Goal: Task Accomplishment & Management: Manage account settings

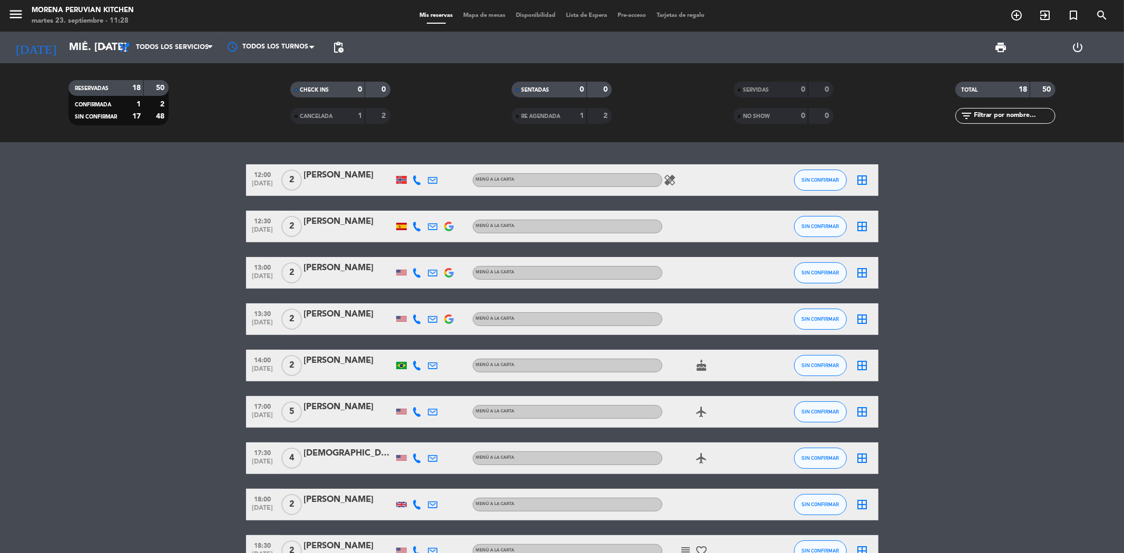
scroll to position [351, 0]
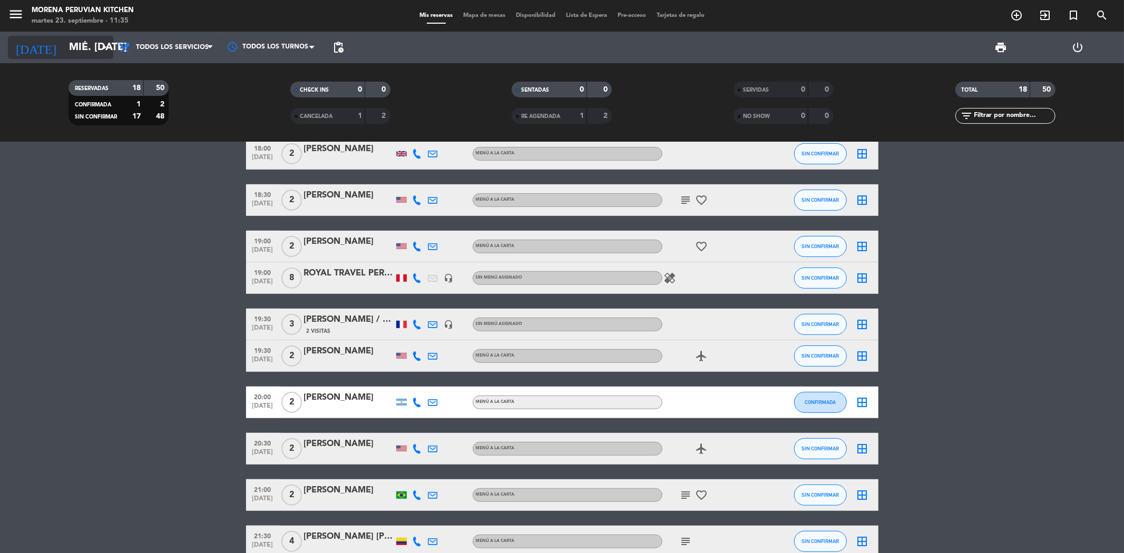
click at [92, 53] on input "mié. [DATE]" at bounding box center [131, 47] width 134 height 23
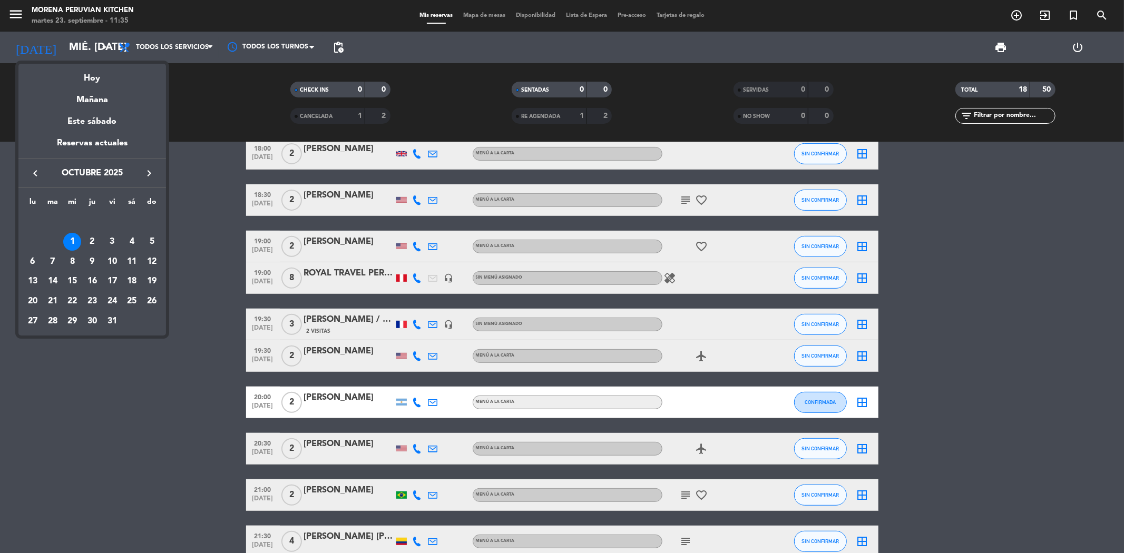
click at [32, 169] on icon "keyboard_arrow_left" at bounding box center [35, 173] width 13 height 13
click at [48, 301] on div "23" at bounding box center [53, 301] width 18 height 18
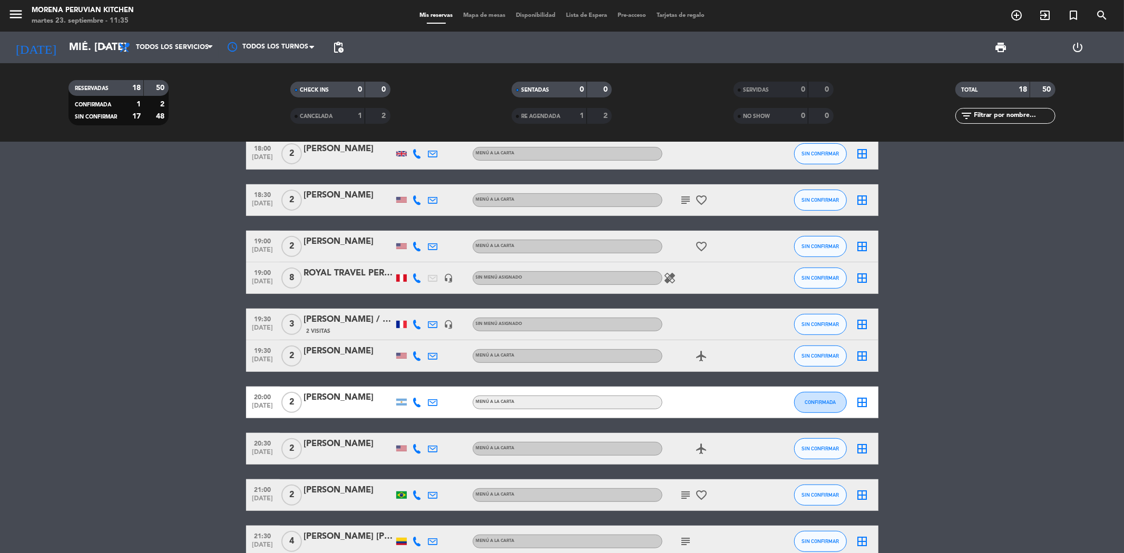
type input "[DATE] sep."
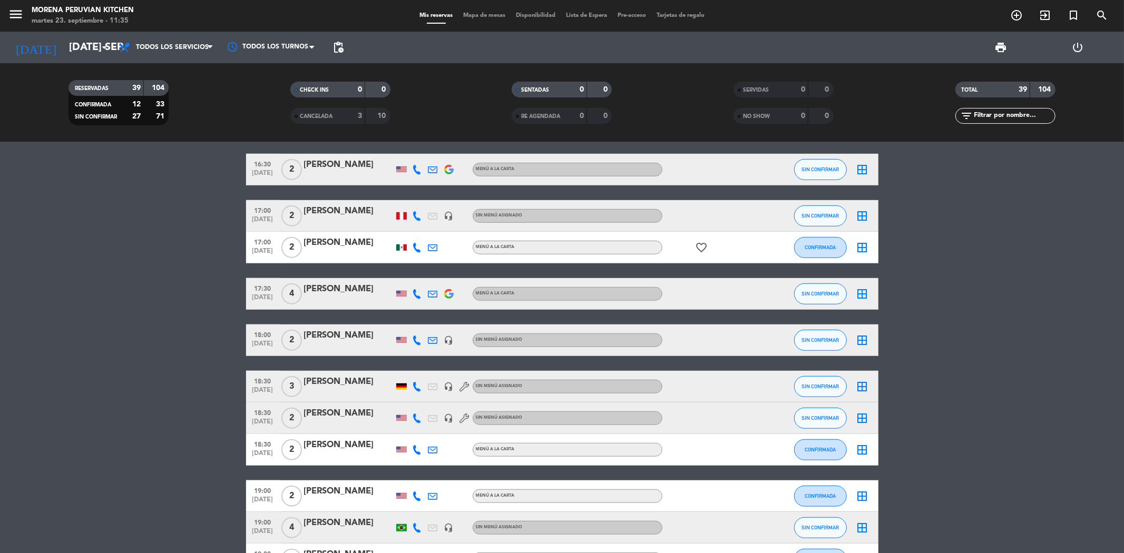
scroll to position [585, 0]
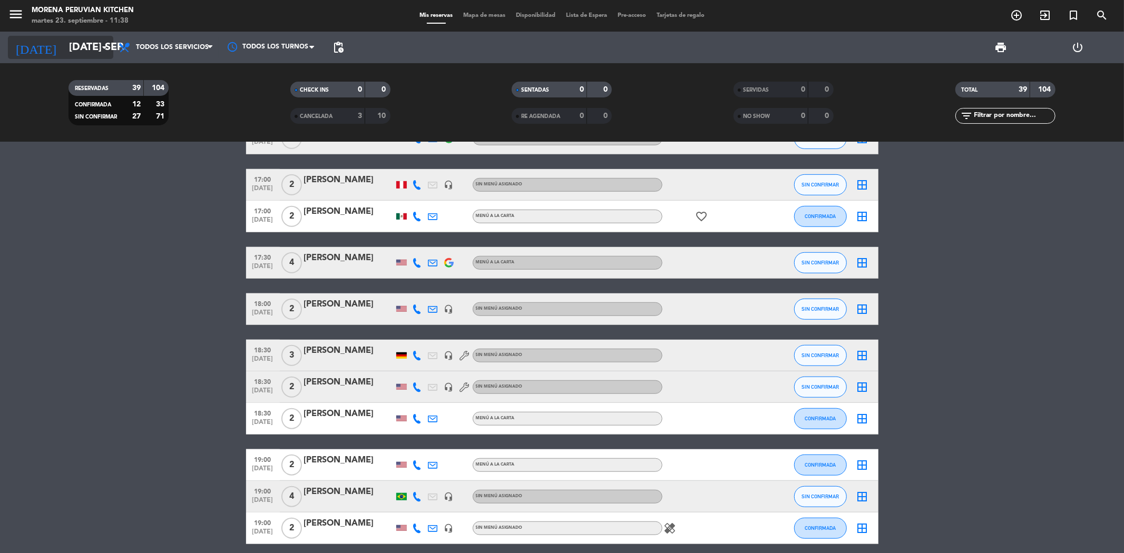
click at [73, 48] on input "[DATE] sep." at bounding box center [131, 47] width 134 height 23
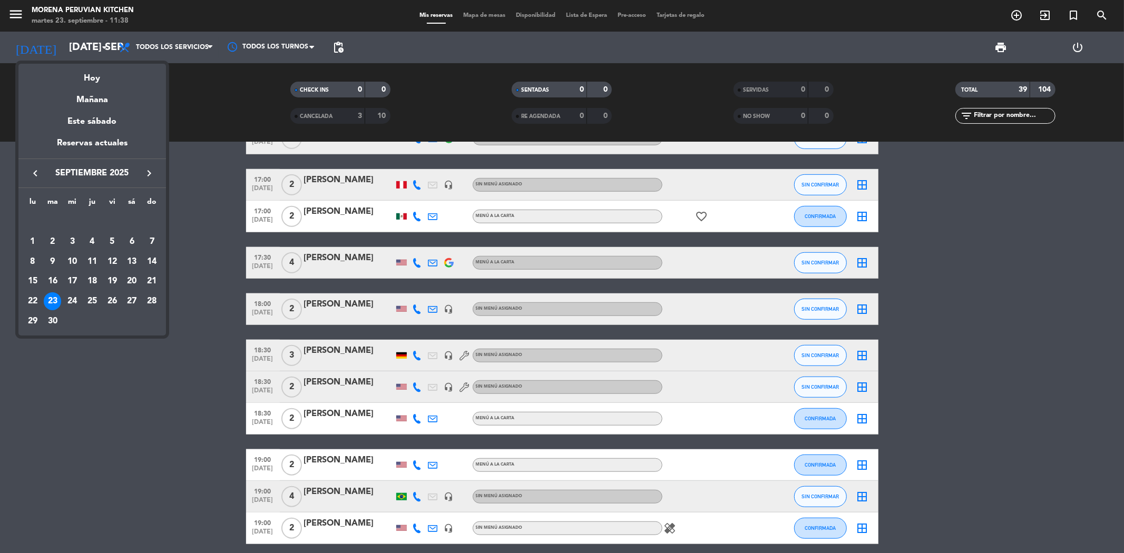
click at [201, 327] on div at bounding box center [562, 276] width 1124 height 553
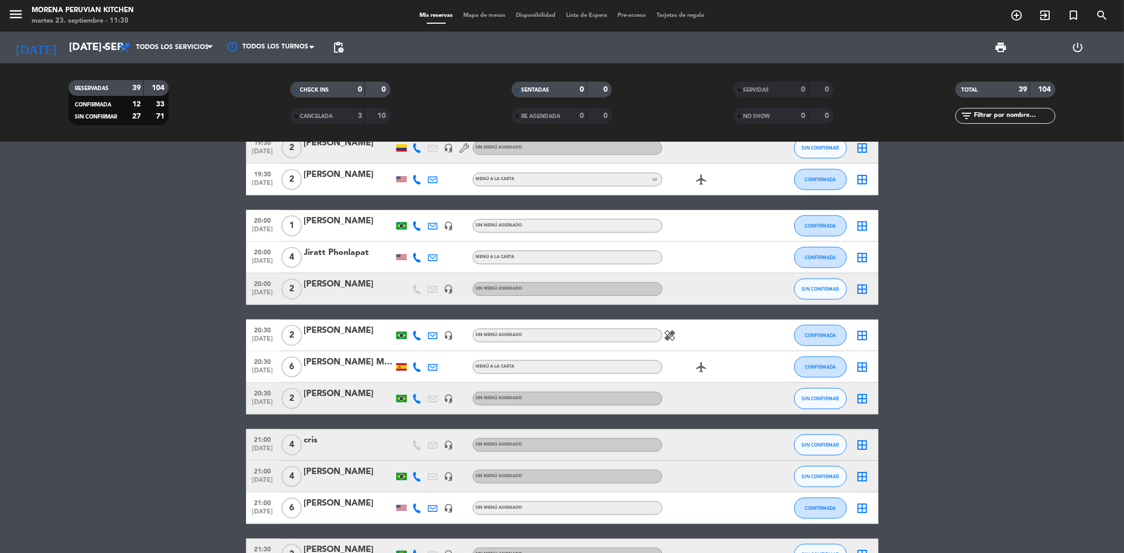
scroll to position [1054, 0]
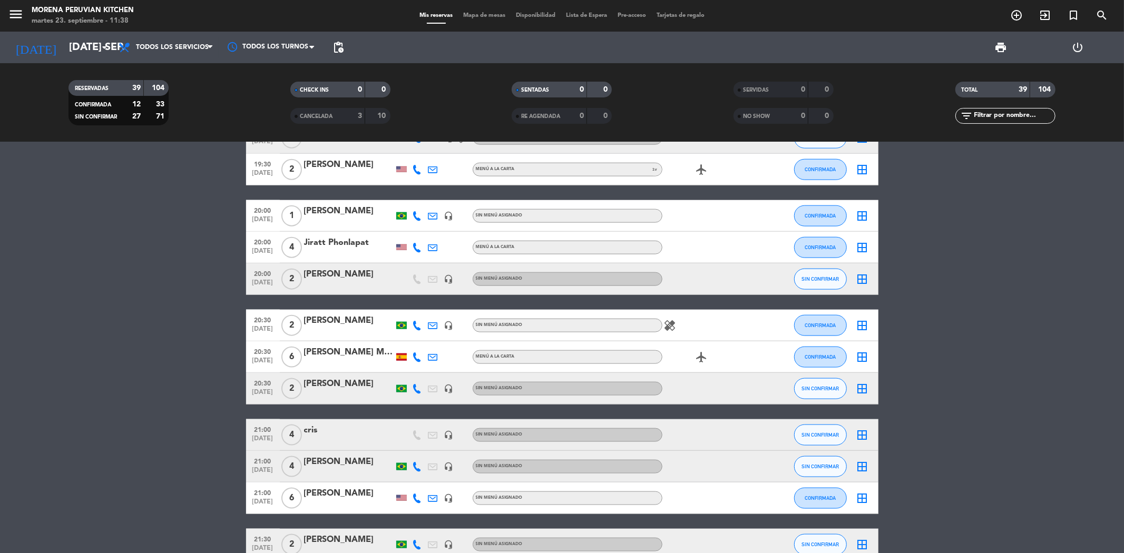
click at [338, 275] on div "[PERSON_NAME]" at bounding box center [349, 275] width 90 height 14
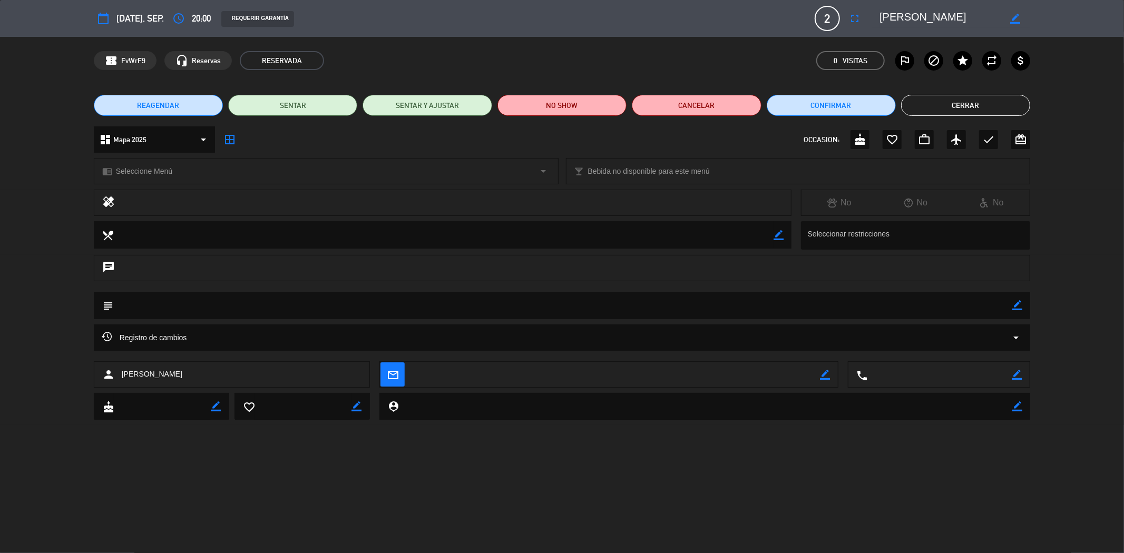
click at [1018, 372] on icon "border_color" at bounding box center [1017, 375] width 10 height 10
click at [954, 375] on textarea at bounding box center [940, 375] width 144 height 26
paste textarea "[PHONE_NUMBER]"
click at [896, 378] on textarea at bounding box center [940, 375] width 144 height 26
click at [909, 376] on textarea at bounding box center [940, 375] width 144 height 26
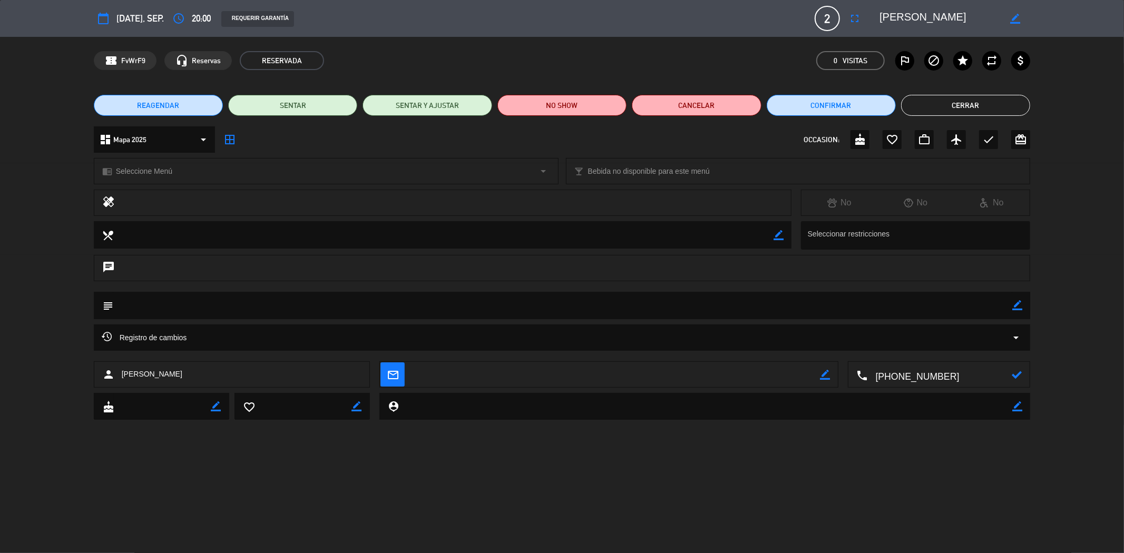
click at [928, 372] on textarea at bounding box center [940, 375] width 144 height 26
type textarea "[PHONE_NUMBER]"
click at [1018, 377] on icon at bounding box center [1017, 375] width 10 height 10
click at [967, 107] on button "Cerrar" at bounding box center [965, 105] width 129 height 21
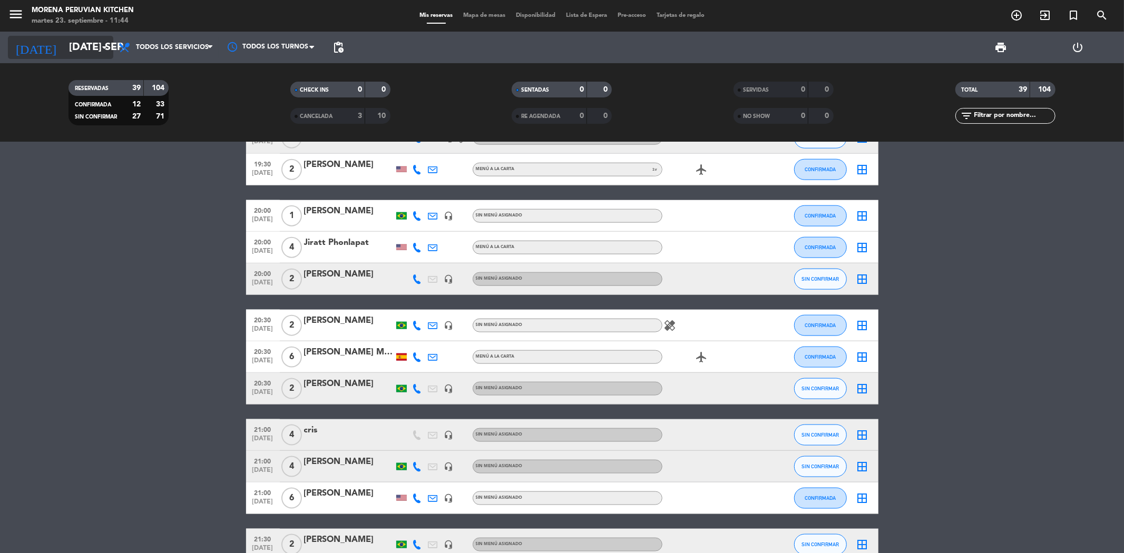
click at [64, 46] on input "[DATE] sep." at bounding box center [131, 47] width 134 height 23
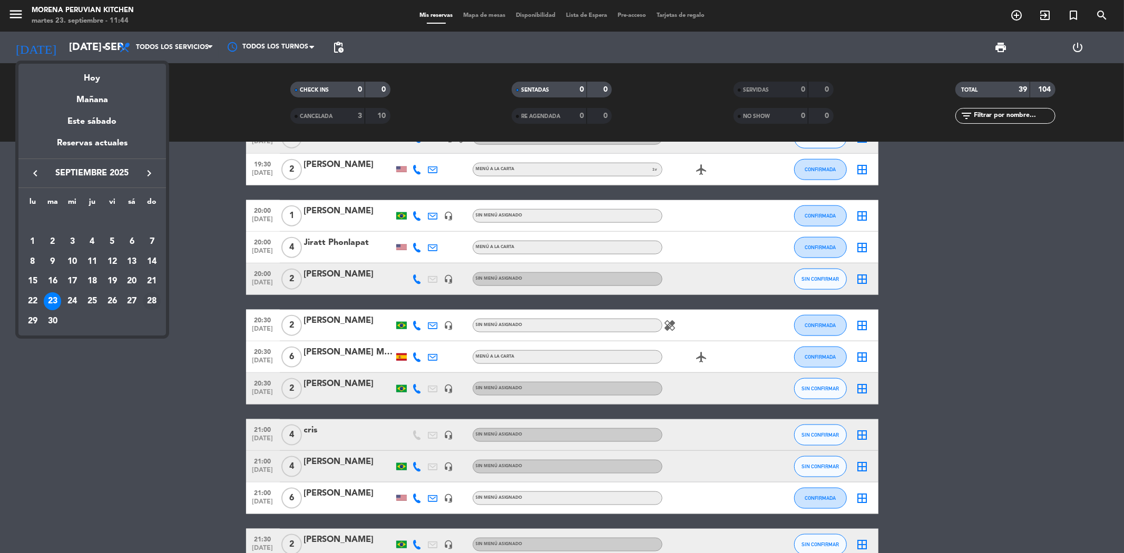
click at [154, 299] on div "28" at bounding box center [152, 301] width 18 height 18
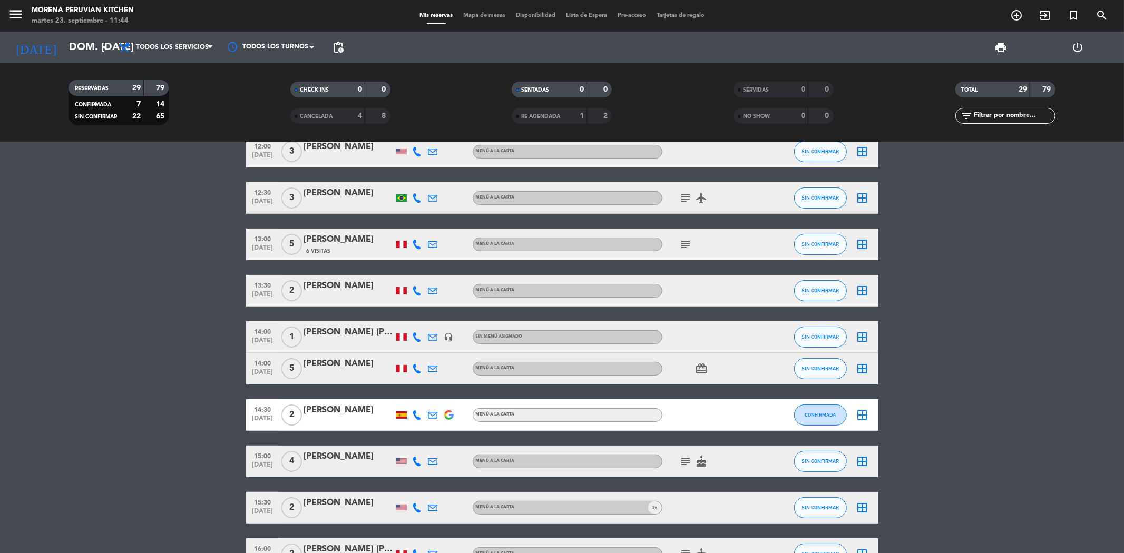
scroll to position [56, 0]
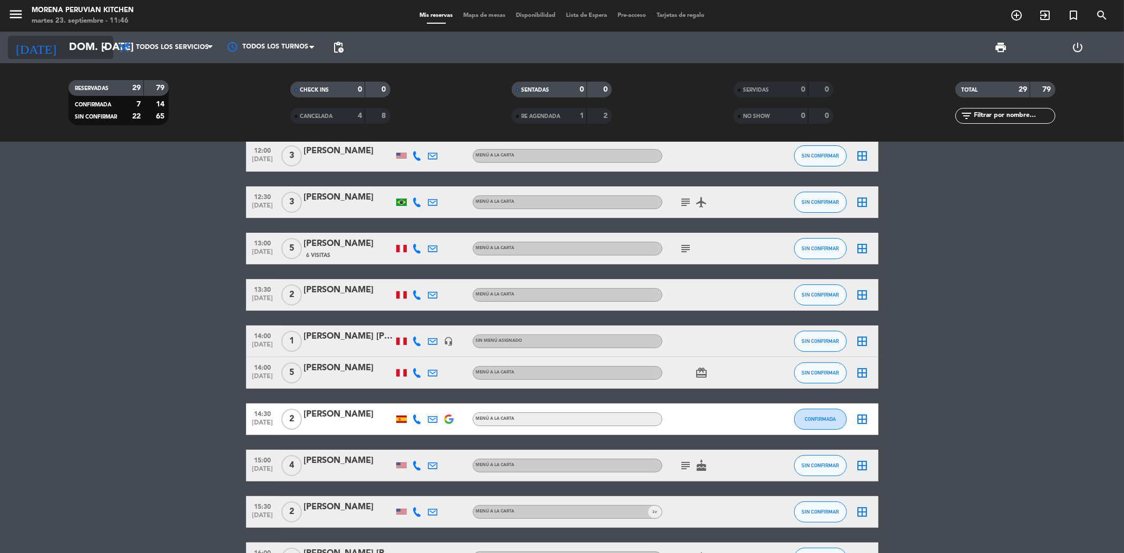
click at [100, 51] on icon "arrow_drop_down" at bounding box center [104, 47] width 13 height 13
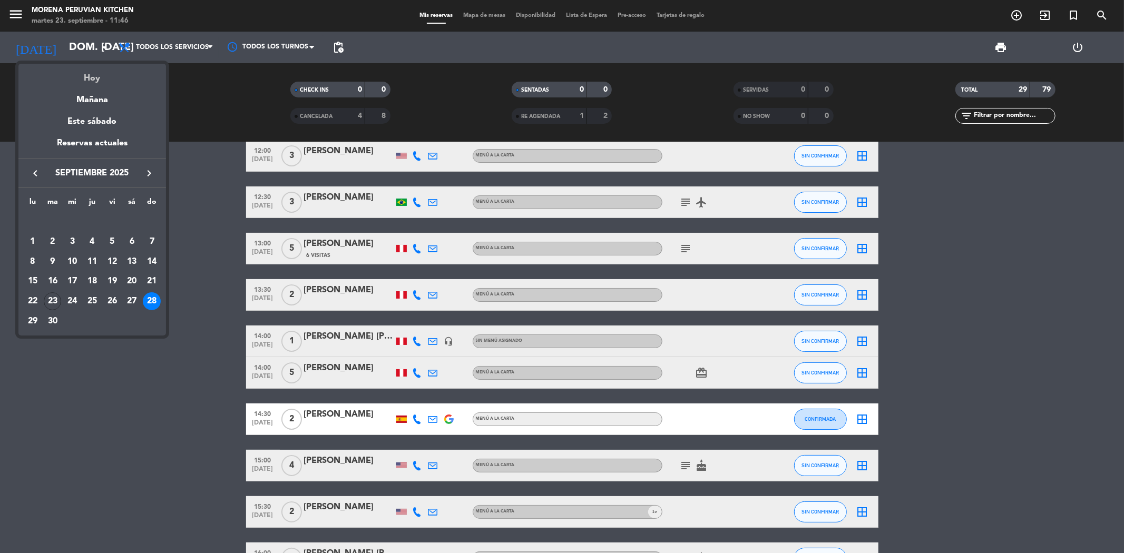
click at [95, 75] on div "Hoy" at bounding box center [92, 75] width 148 height 22
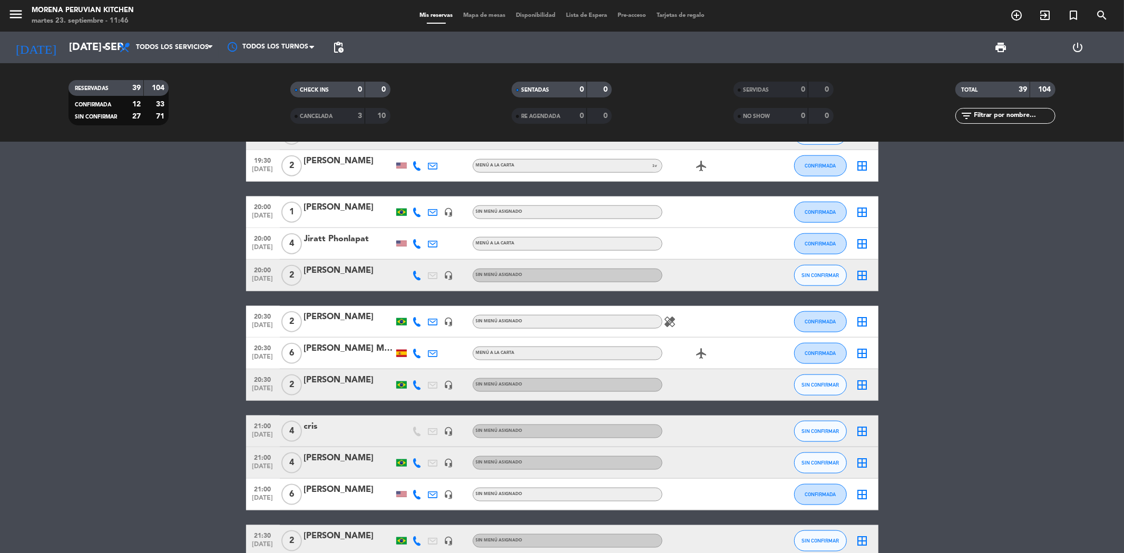
scroll to position [1168, 0]
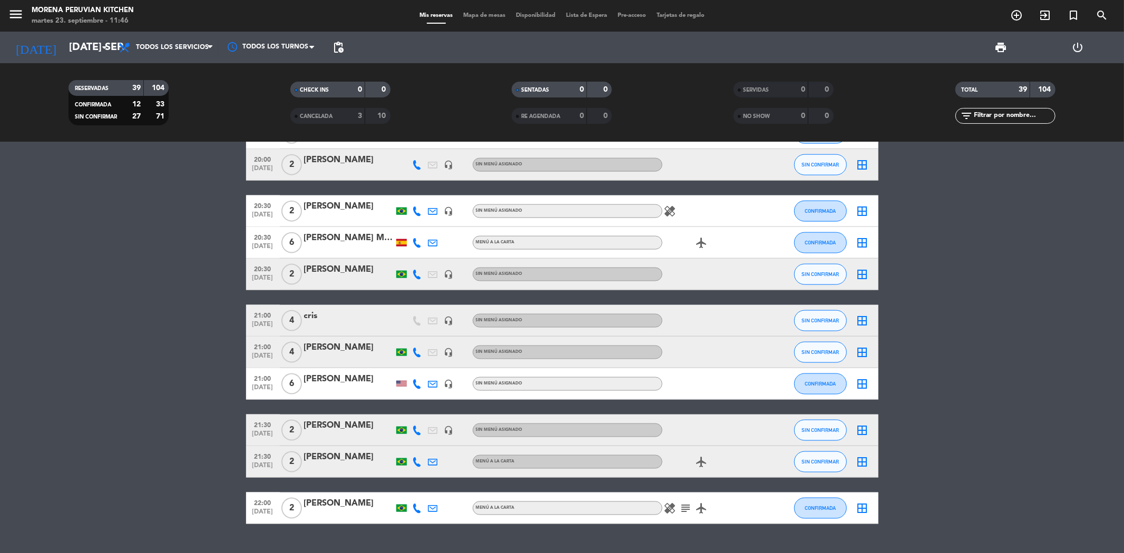
click at [320, 459] on div "[PERSON_NAME]" at bounding box center [349, 457] width 90 height 14
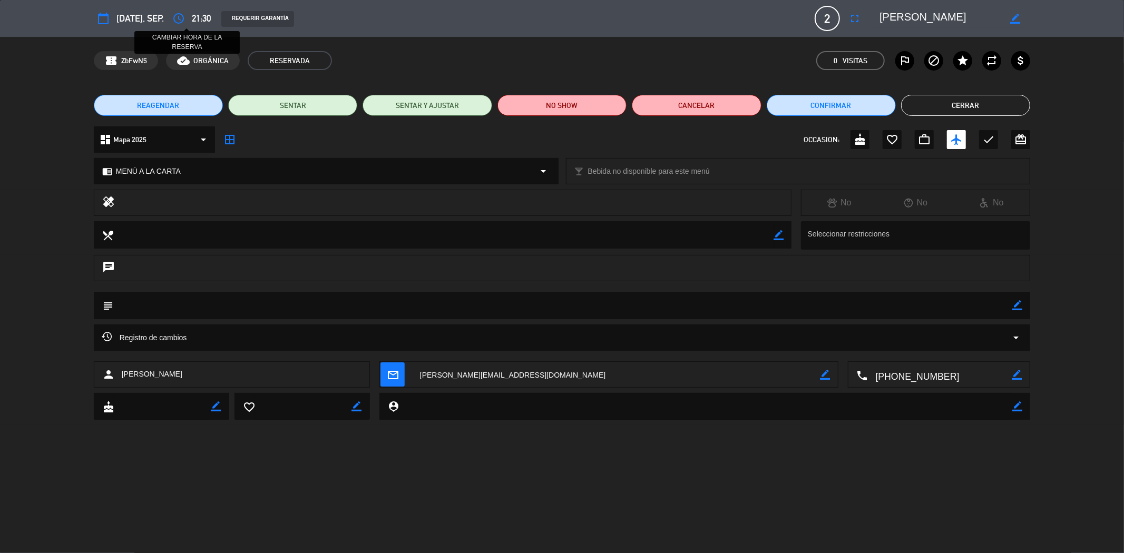
click at [185, 21] on icon "access_time" at bounding box center [178, 18] width 13 height 13
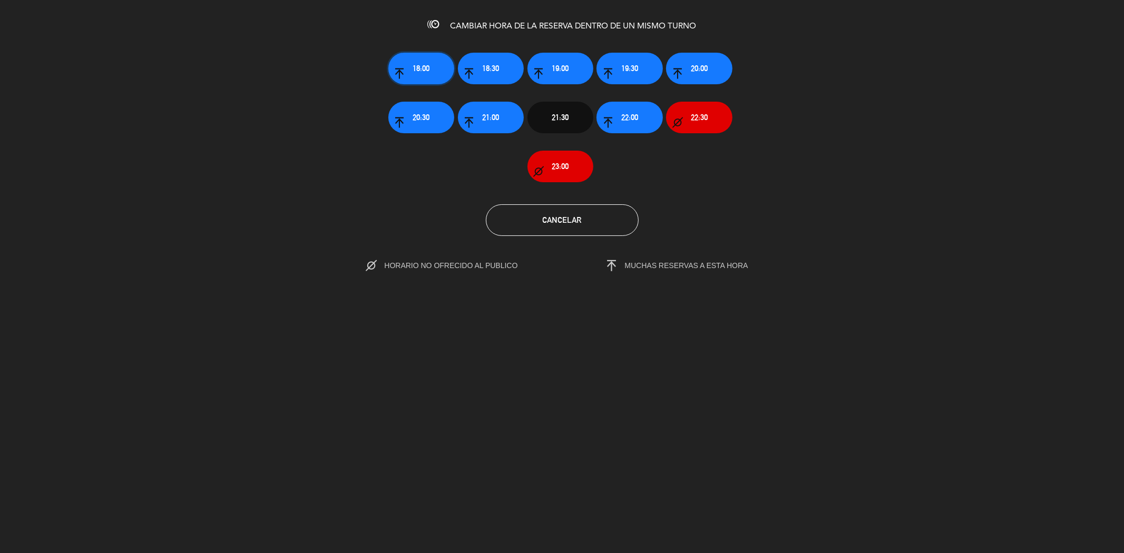
click at [416, 62] on span "18:00" at bounding box center [421, 68] width 17 height 12
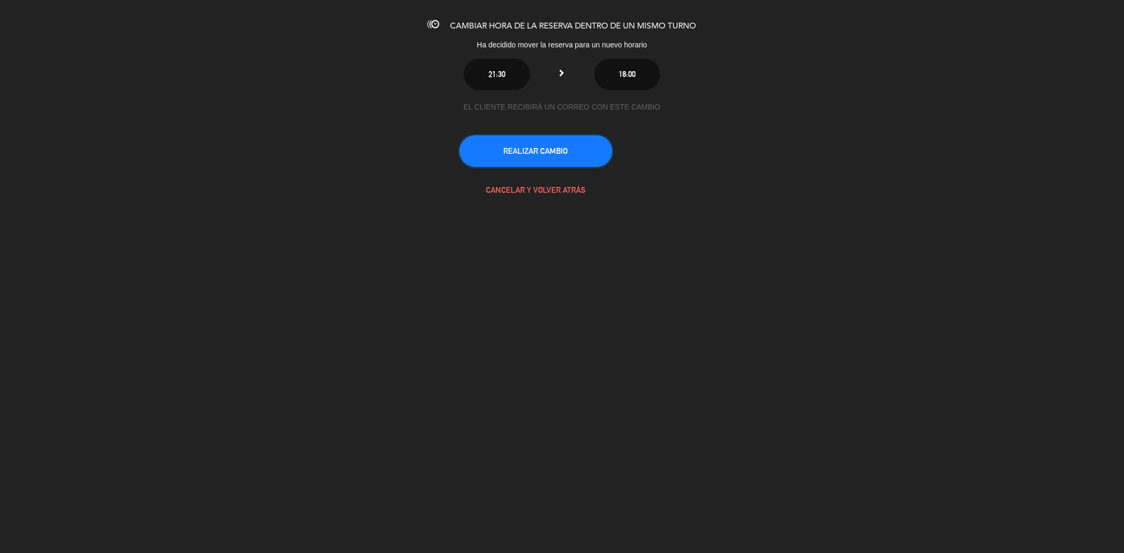
click at [570, 150] on button "REALIZAR CAMBIO" at bounding box center [535, 151] width 153 height 32
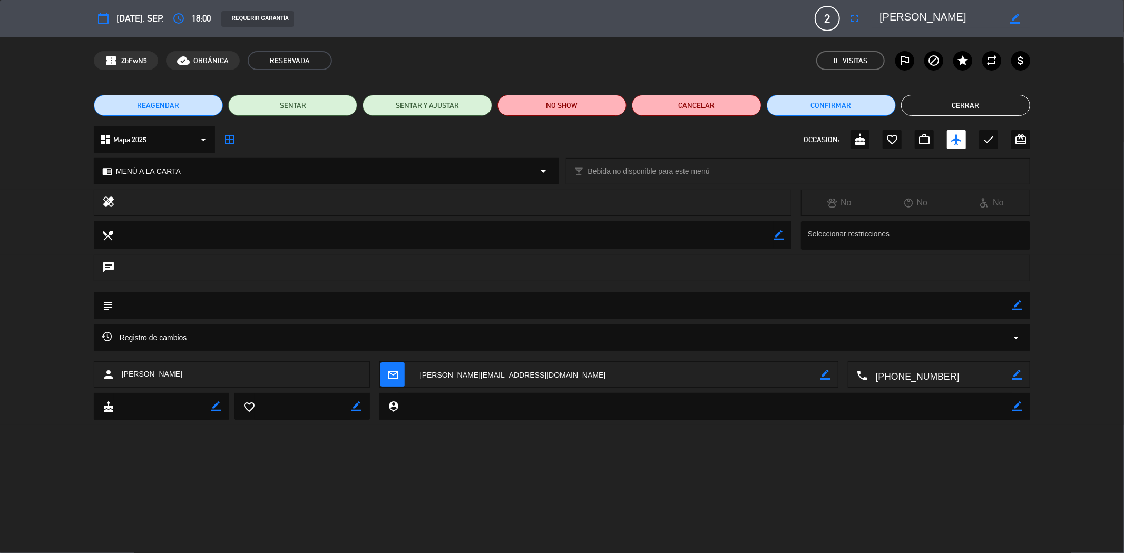
click at [917, 103] on button "Cerrar" at bounding box center [965, 105] width 129 height 21
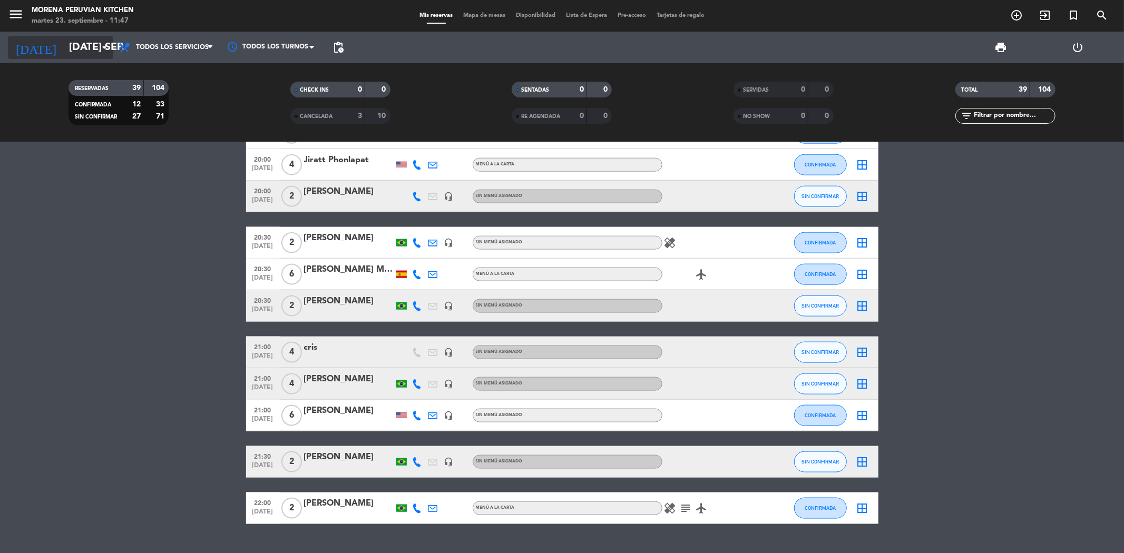
click at [92, 46] on input "[DATE] sep." at bounding box center [131, 47] width 134 height 23
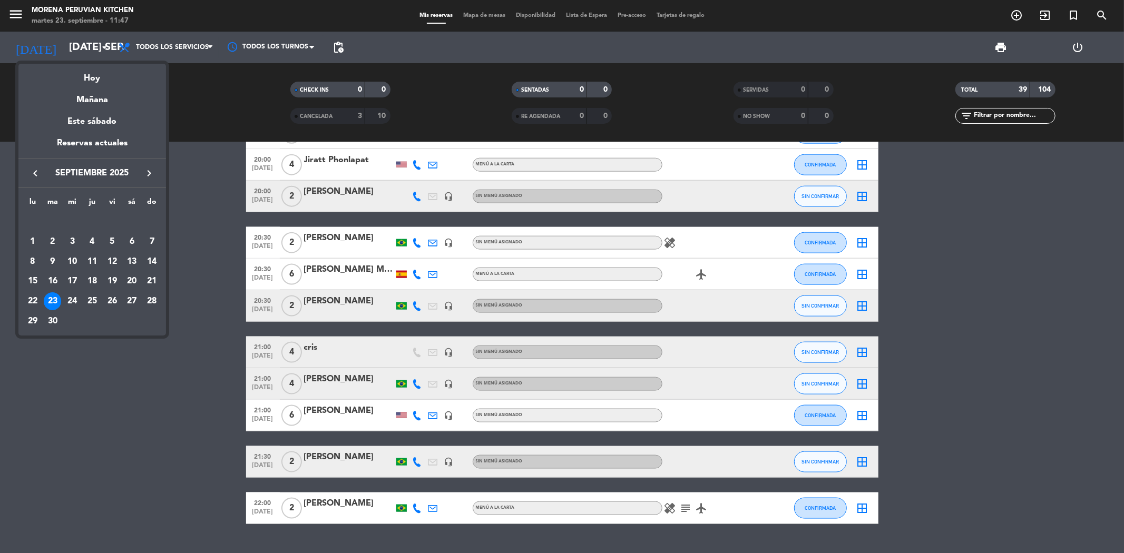
click at [146, 174] on icon "keyboard_arrow_right" at bounding box center [149, 173] width 13 height 13
click at [54, 261] on div "7" at bounding box center [53, 262] width 18 height 18
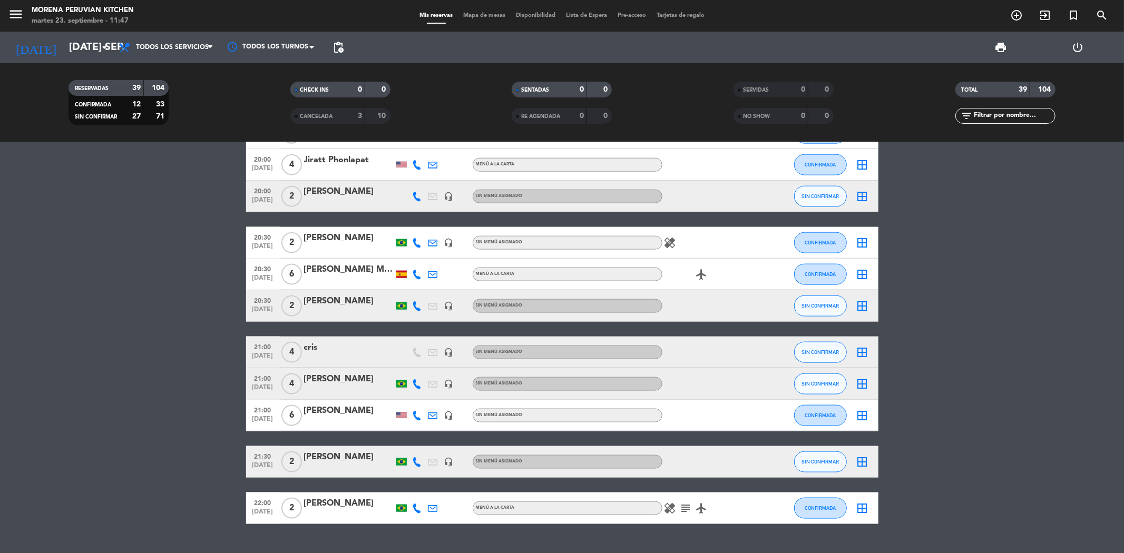
type input "[DATE] oct."
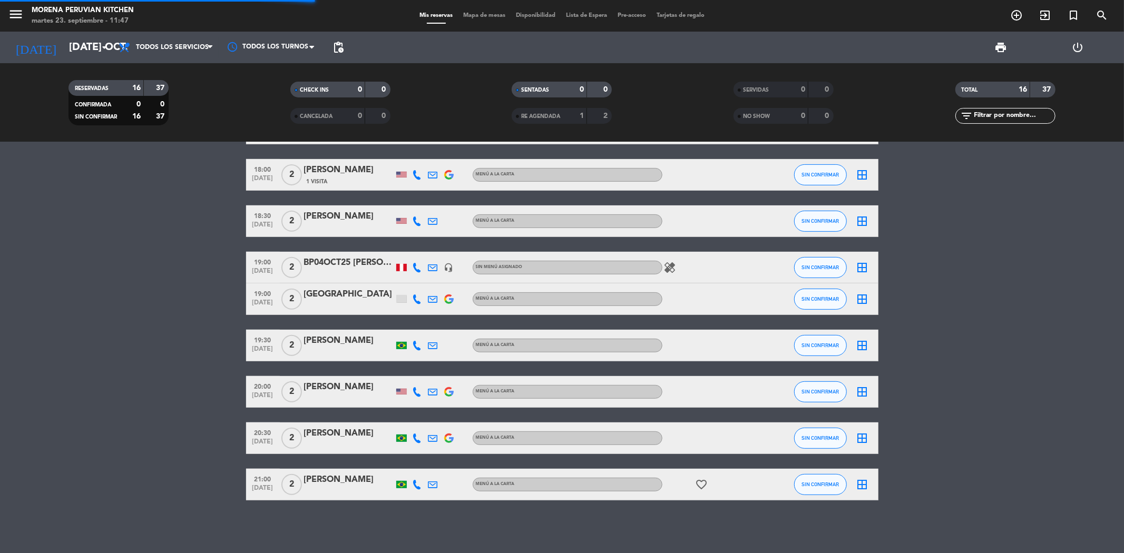
scroll to position [376, 0]
click at [1014, 9] on icon "add_circle_outline" at bounding box center [1016, 15] width 13 height 13
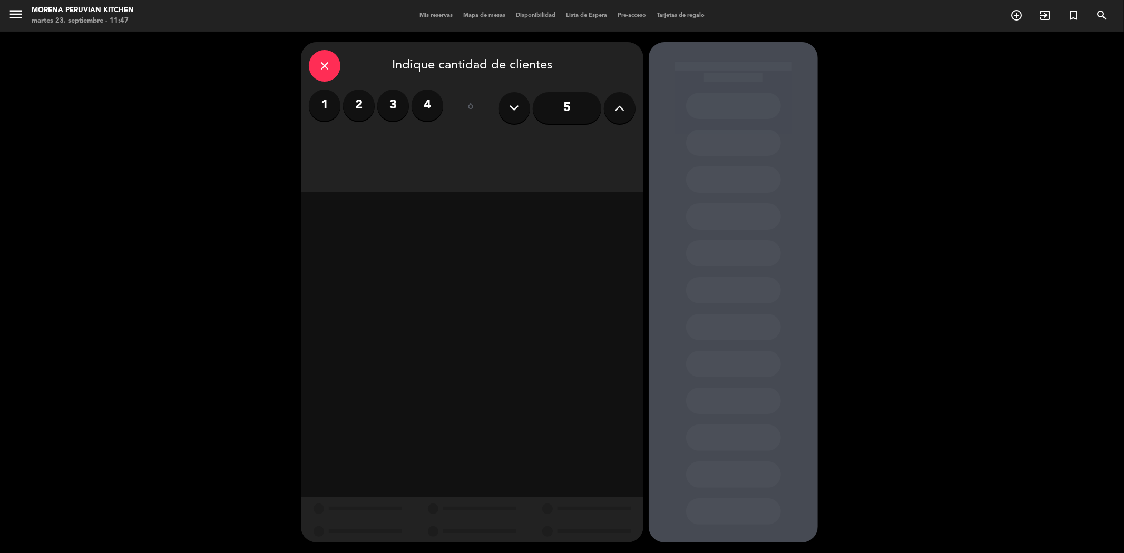
click at [362, 108] on label "2" at bounding box center [359, 106] width 32 height 32
click at [506, 140] on div "Cena" at bounding box center [555, 144] width 162 height 21
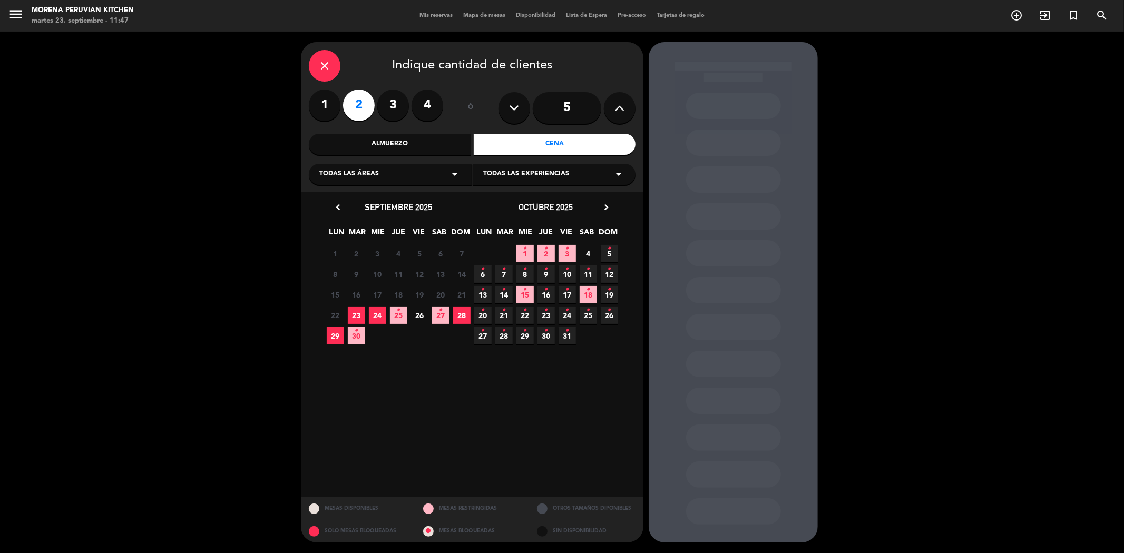
click at [507, 271] on span "7 •" at bounding box center [503, 274] width 17 height 17
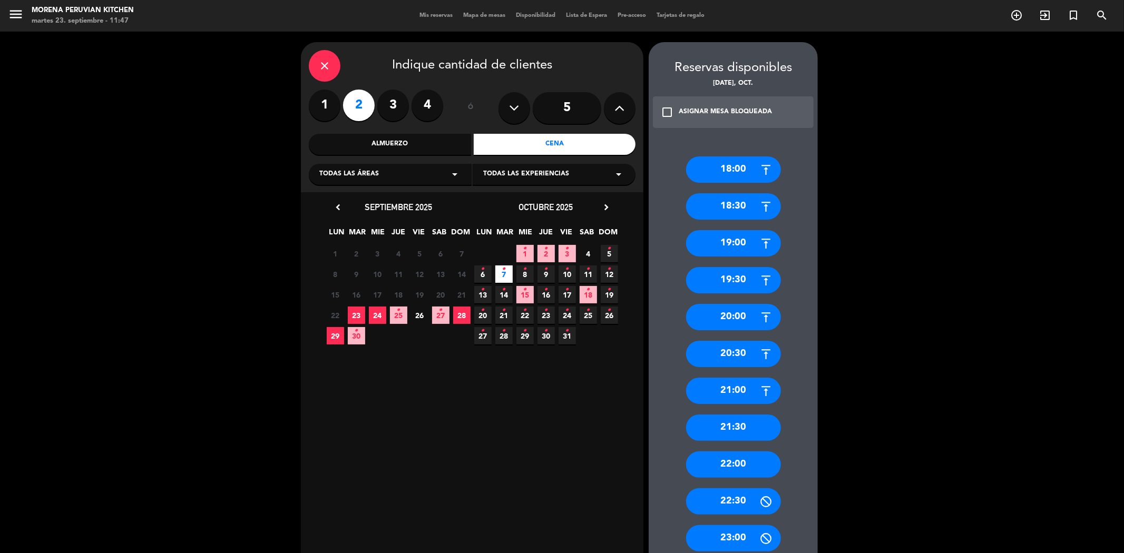
click at [736, 242] on div "19:00" at bounding box center [733, 243] width 95 height 26
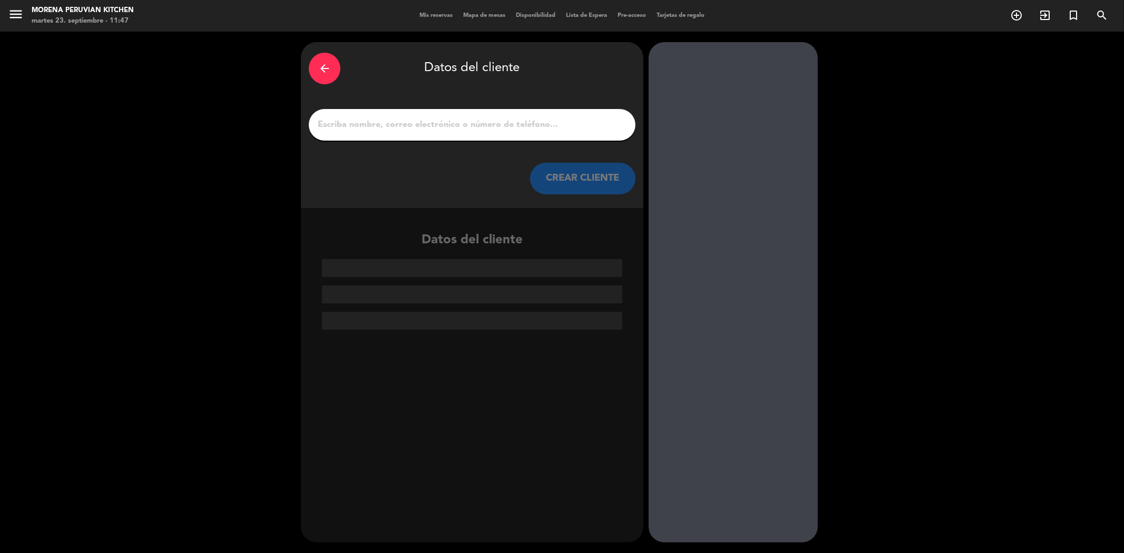
drag, startPoint x: 419, startPoint y: 134, endPoint x: 415, endPoint y: 119, distance: 15.9
click at [419, 134] on div at bounding box center [472, 125] width 327 height 32
click at [415, 119] on input "1" at bounding box center [472, 124] width 311 height 15
paste input "[PERSON_NAME]"
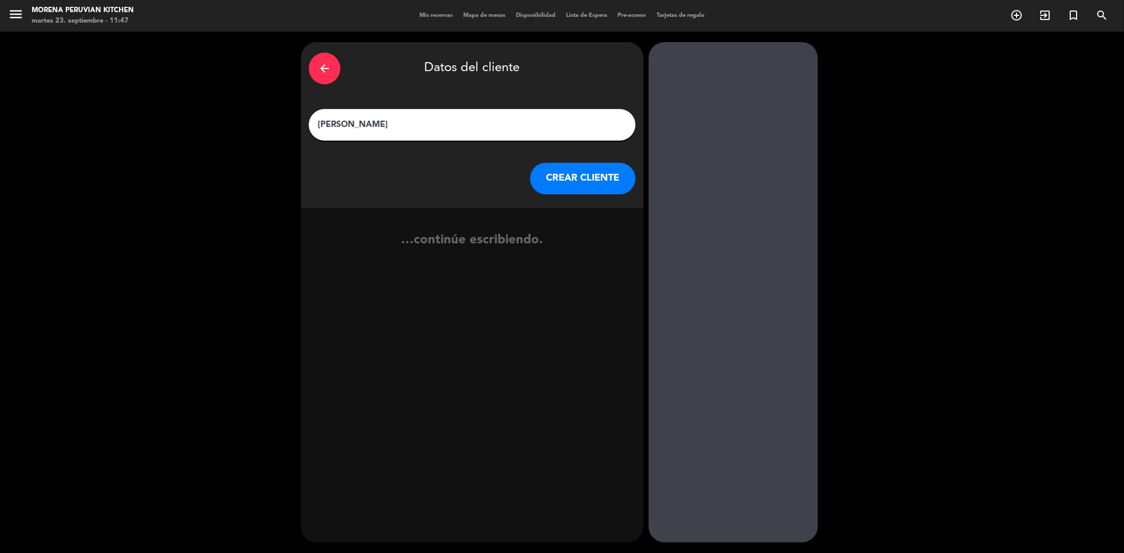
type input "[PERSON_NAME]"
click at [565, 174] on button "CREAR CLIENTE" at bounding box center [582, 179] width 105 height 32
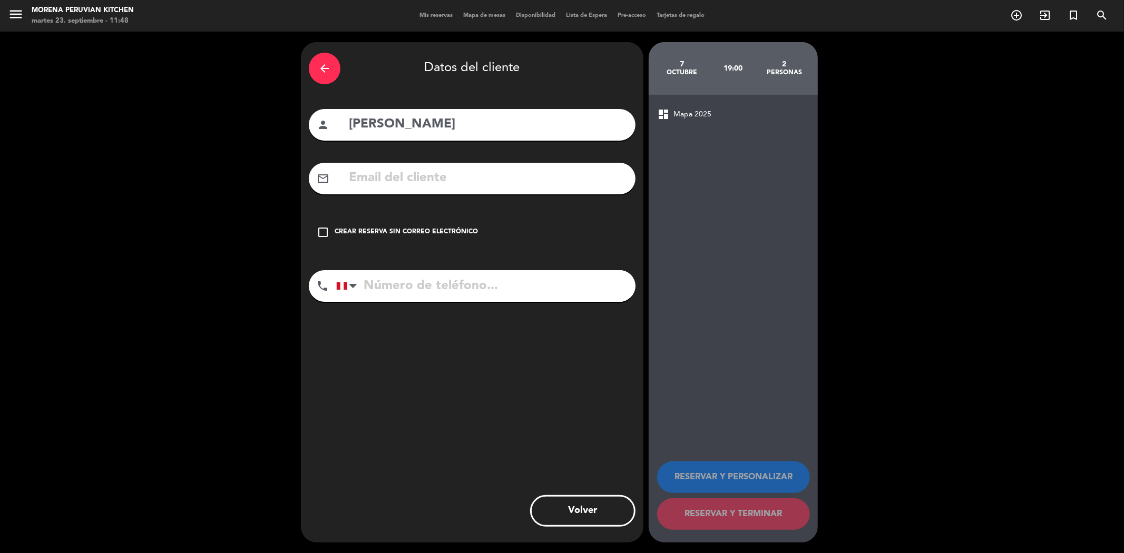
click at [374, 175] on input "text" at bounding box center [488, 179] width 280 height 22
paste input "[EMAIL_ADDRESS][DOMAIN_NAME]"
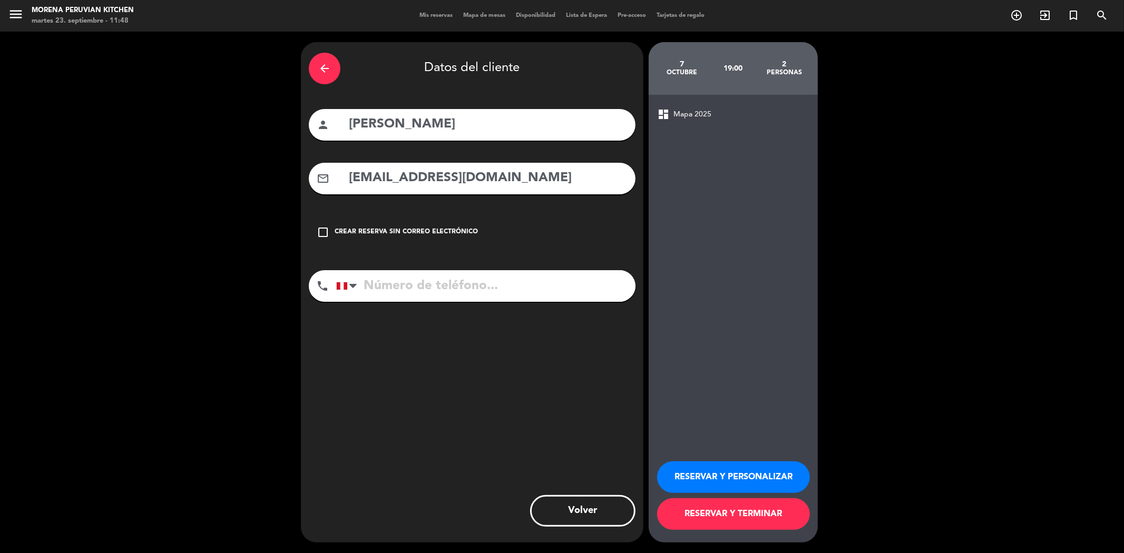
type input "[EMAIL_ADDRESS][DOMAIN_NAME]"
click at [385, 291] on input "tel" at bounding box center [485, 286] width 299 height 32
paste input "946472818"
type input "946472818"
drag, startPoint x: 704, startPoint y: 475, endPoint x: 710, endPoint y: 419, distance: 56.7
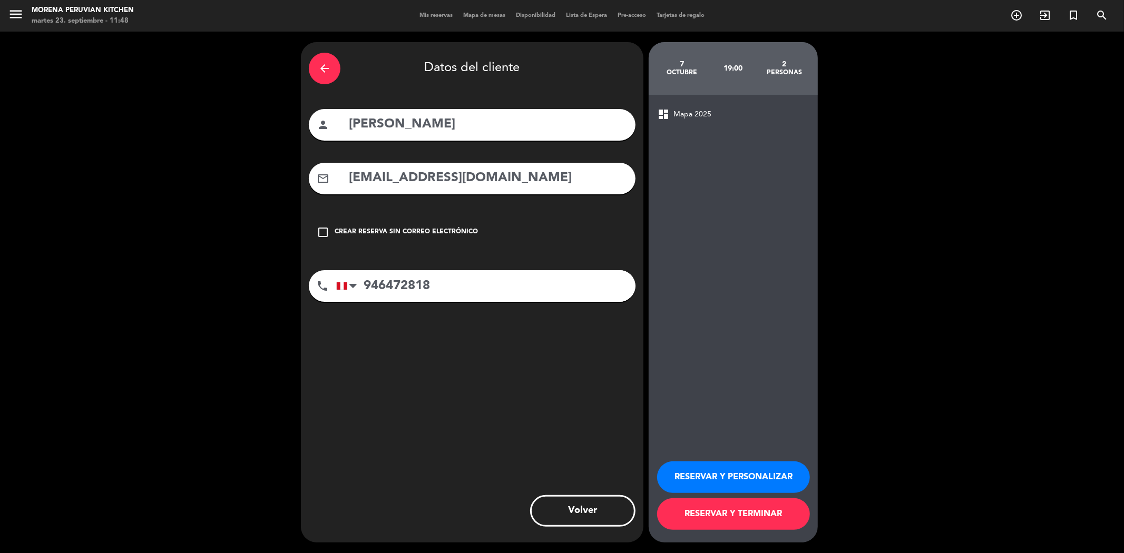
click at [704, 475] on button "RESERVAR Y PERSONALIZAR" at bounding box center [733, 478] width 153 height 32
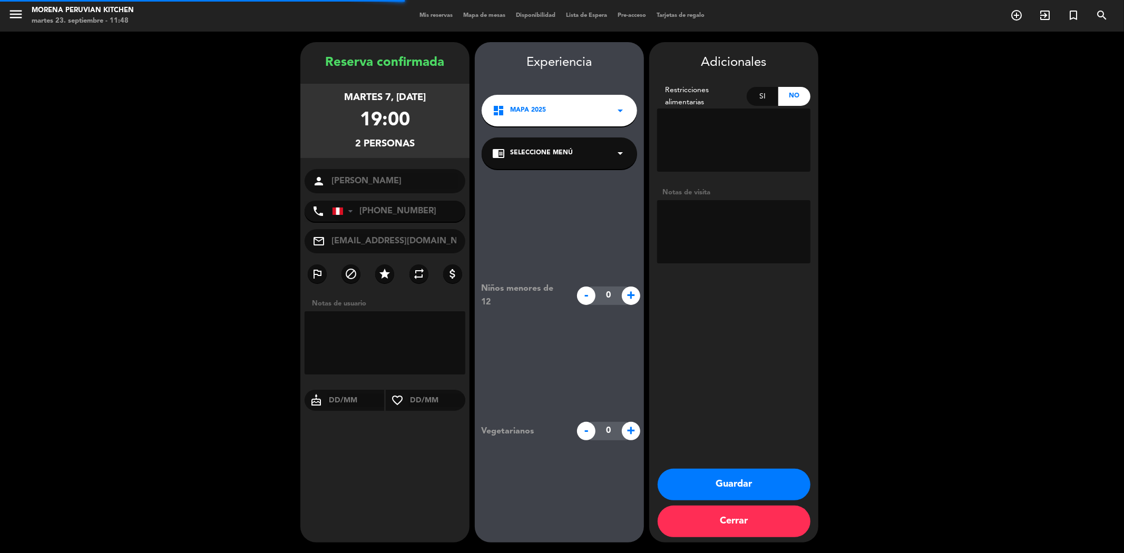
click at [761, 97] on div "Si" at bounding box center [763, 96] width 32 height 19
click at [720, 120] on textarea at bounding box center [733, 140] width 153 height 63
paste textarea "Por favor evitar carne de cerdo o alimentos con esa base, y derivados. Tampoco …"
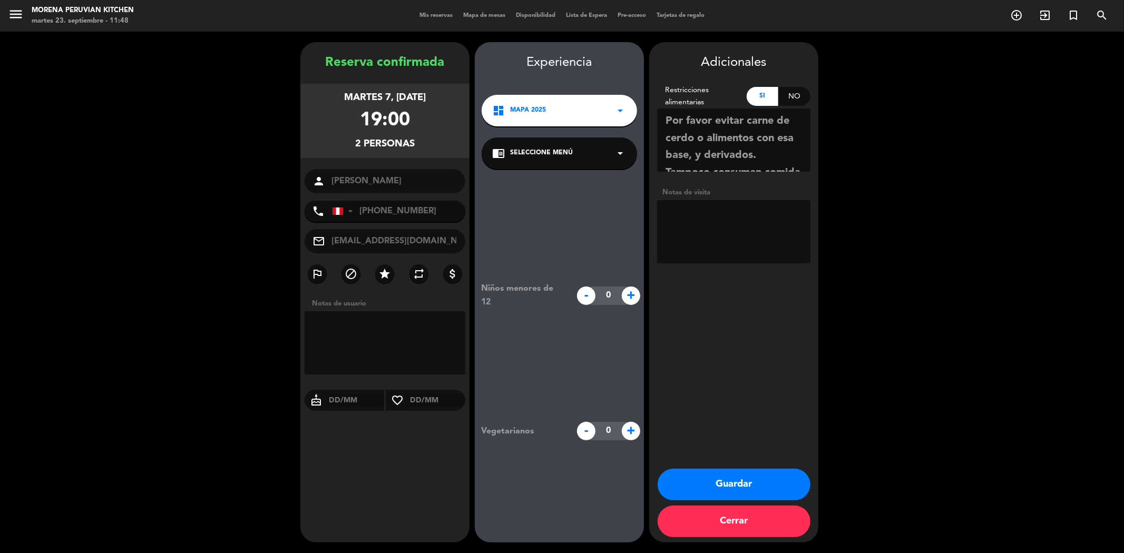
scroll to position [24, 0]
type textarea "Por favor evitar carne de cerdo o alimentos con esa base, y derivados. Tampoco …"
click at [760, 483] on button "Guardar" at bounding box center [734, 485] width 153 height 32
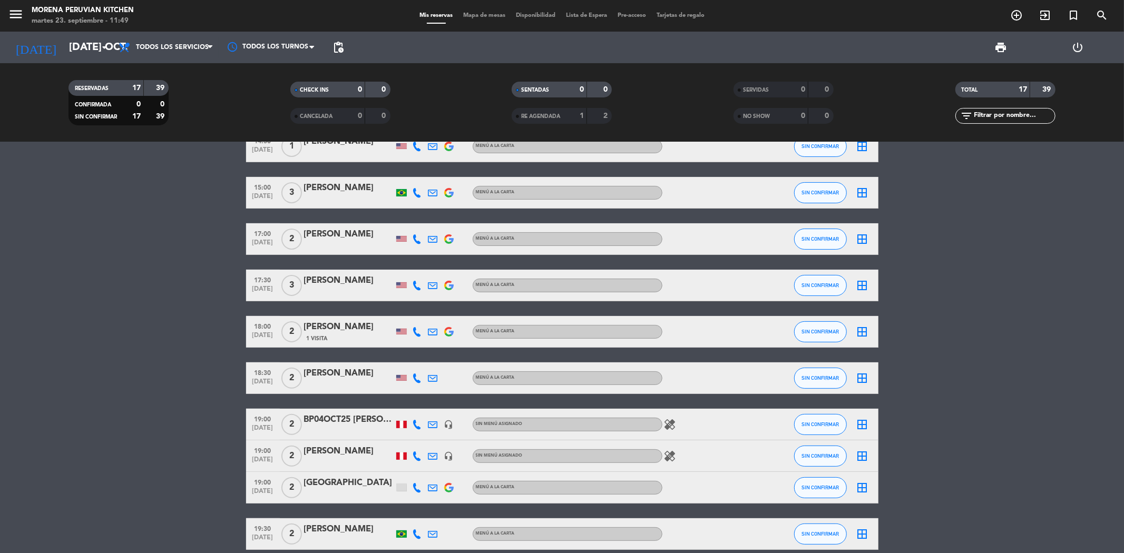
scroll to position [292, 0]
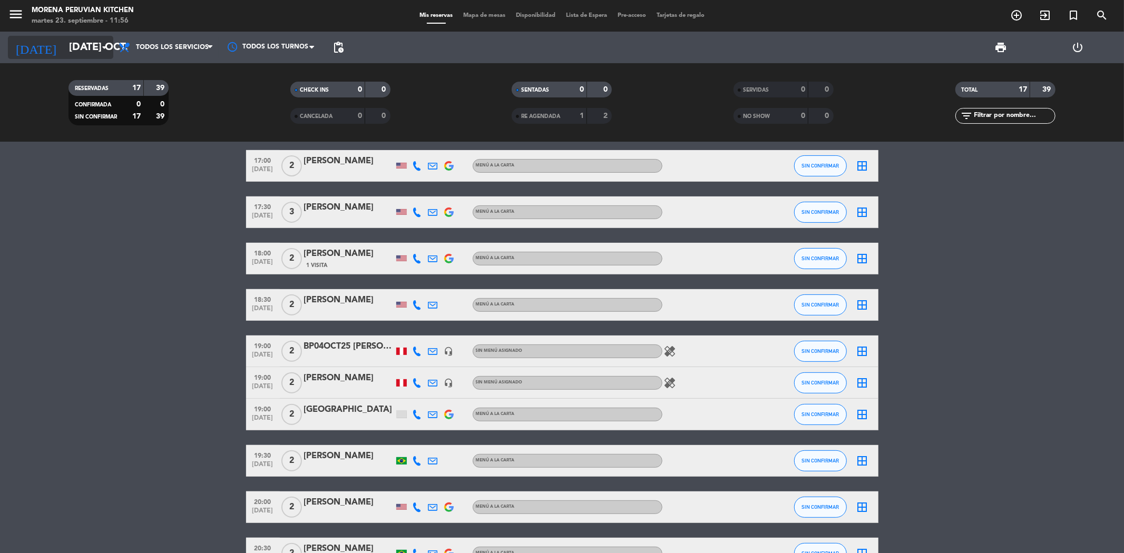
click at [90, 42] on input "[DATE] oct." at bounding box center [131, 47] width 134 height 23
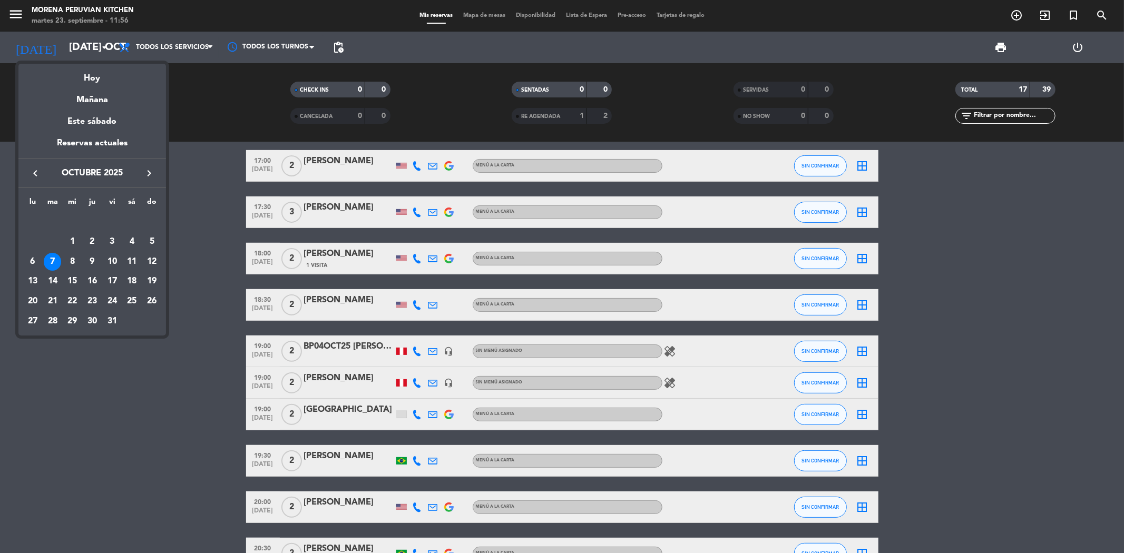
click at [37, 173] on icon "keyboard_arrow_left" at bounding box center [35, 173] width 13 height 13
click at [213, 299] on div at bounding box center [562, 276] width 1124 height 553
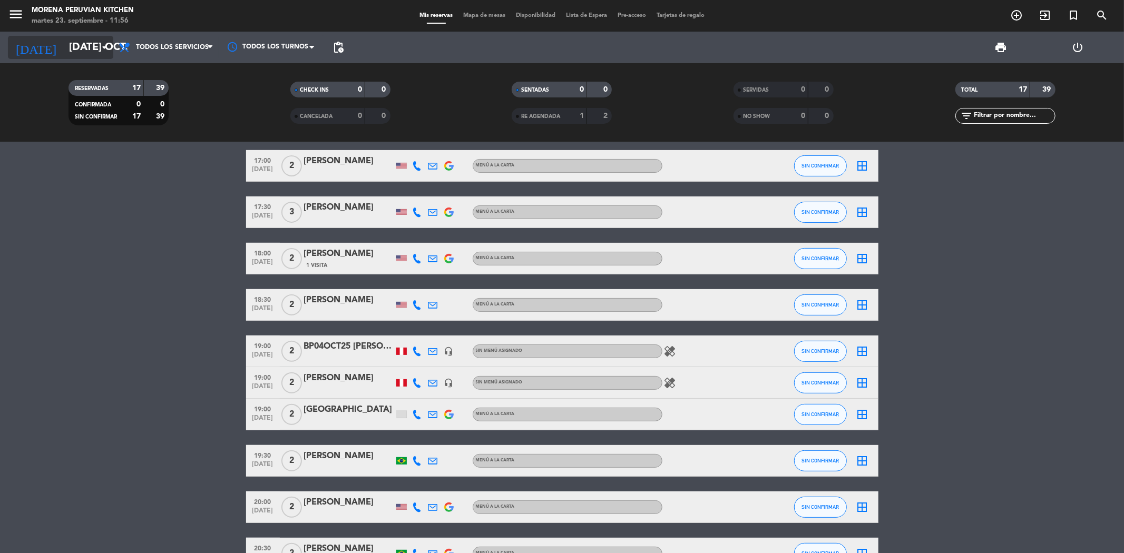
click at [64, 48] on input "[DATE] oct." at bounding box center [131, 47] width 134 height 23
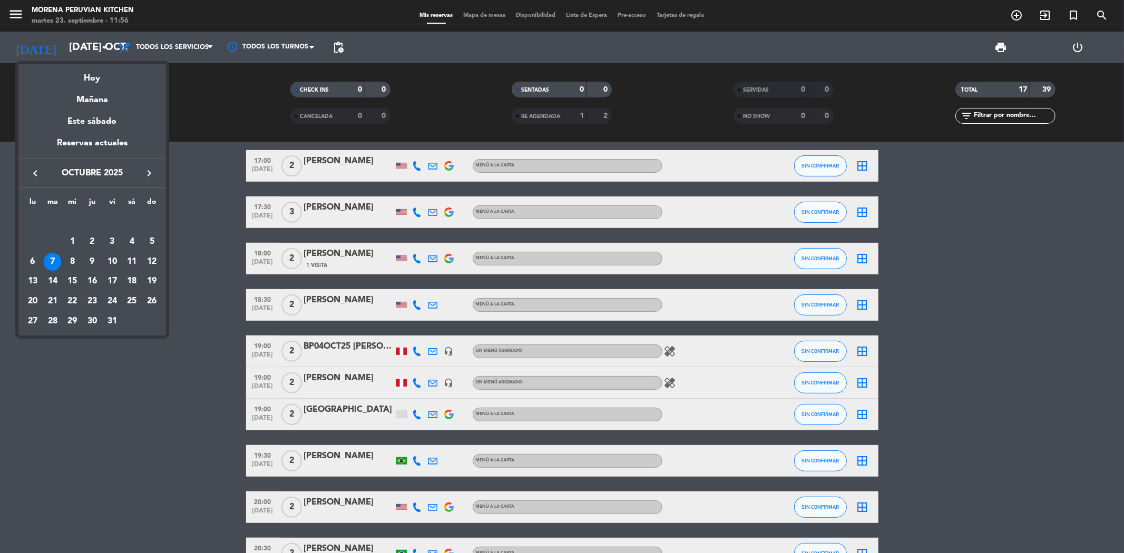
click at [34, 174] on icon "keyboard_arrow_left" at bounding box center [35, 173] width 13 height 13
click at [54, 298] on div "23" at bounding box center [53, 301] width 18 height 18
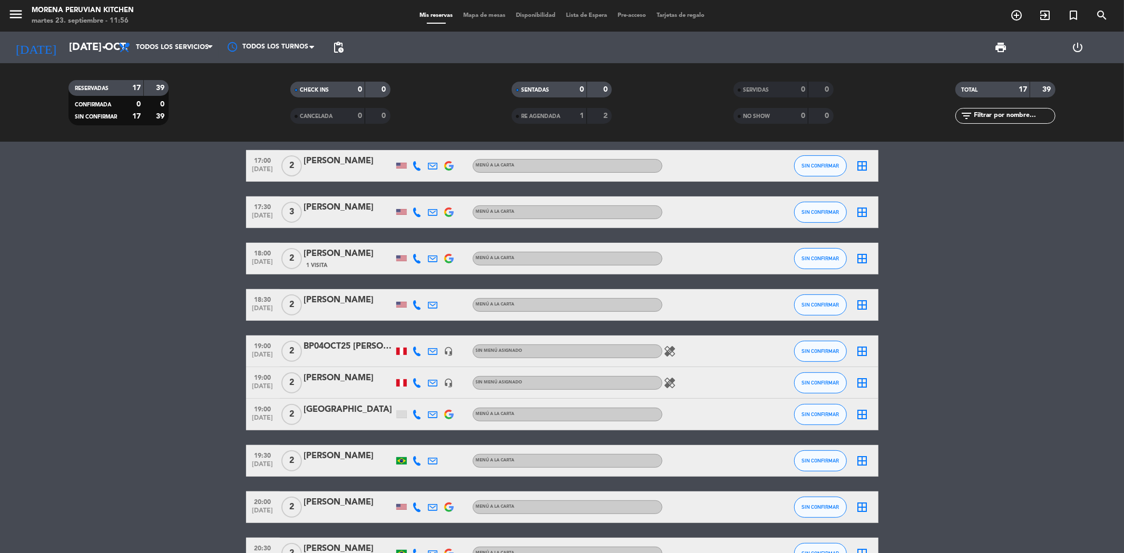
type input "[DATE] sep."
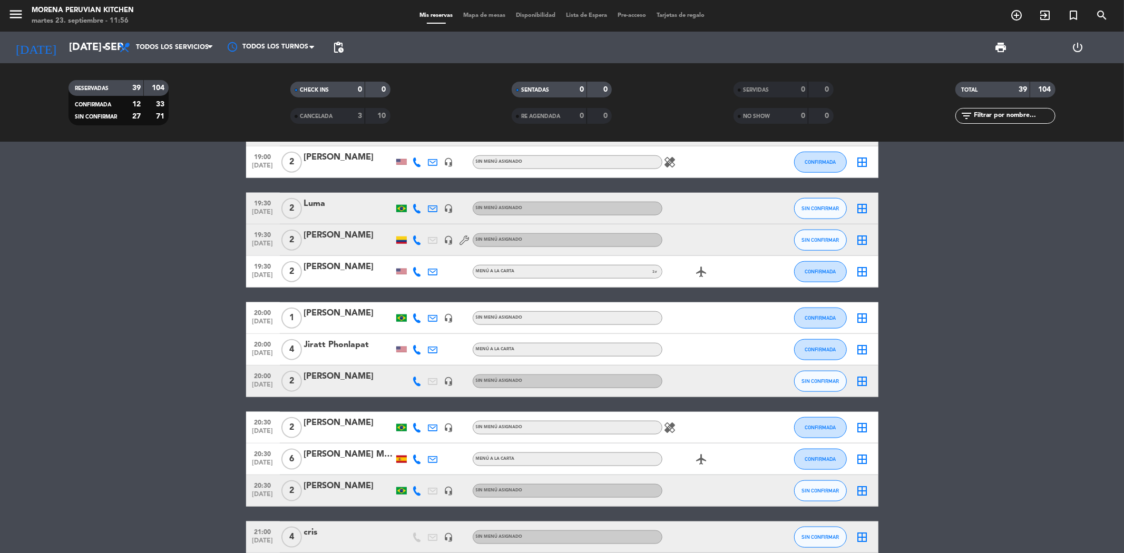
scroll to position [993, 0]
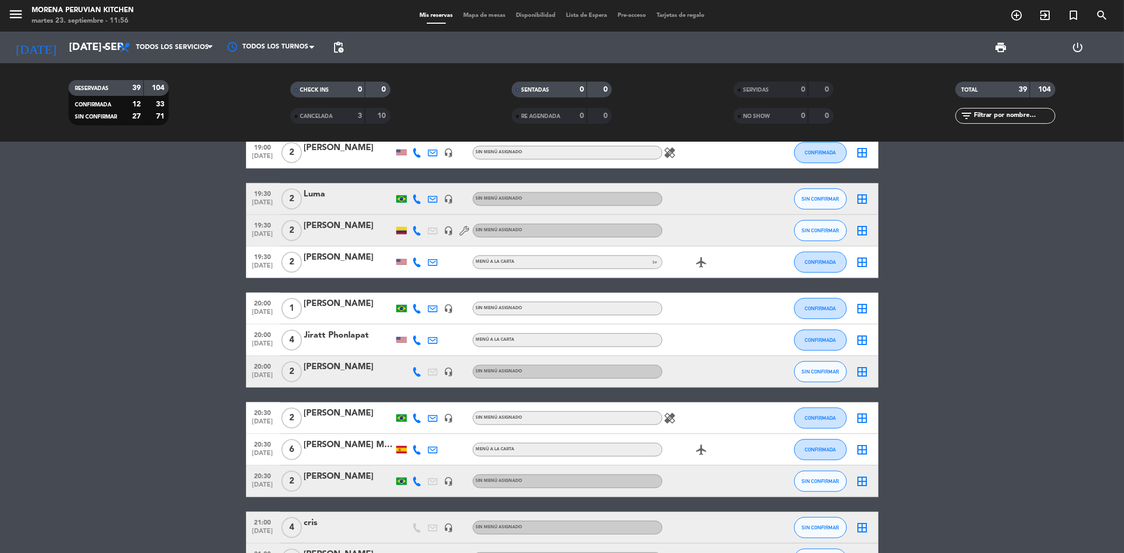
click at [329, 366] on div "[PERSON_NAME]" at bounding box center [349, 367] width 90 height 14
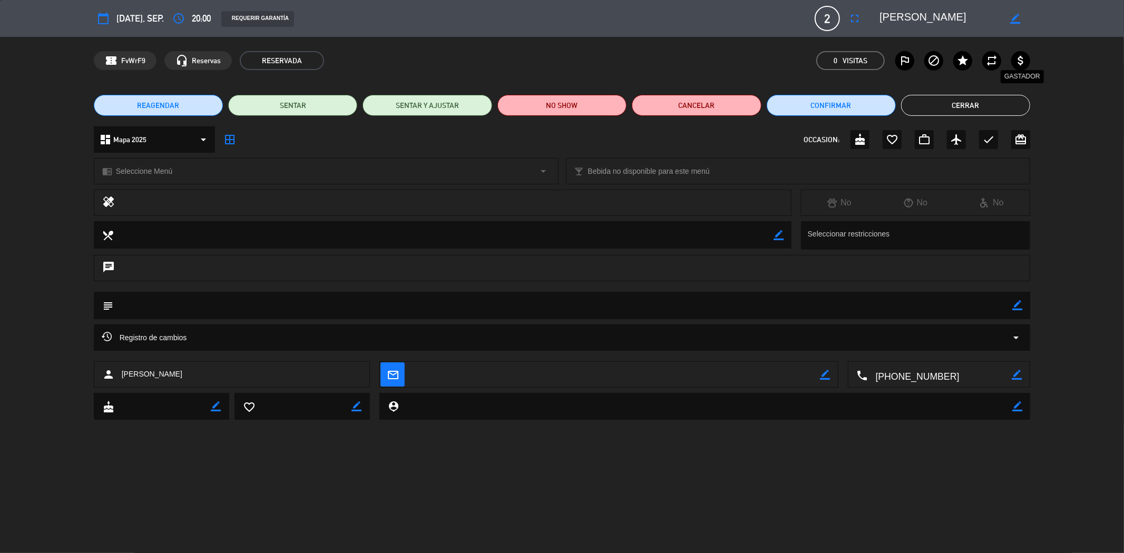
click at [1020, 58] on icon "attach_money" at bounding box center [1020, 60] width 13 height 13
click at [1018, 306] on icon "border_color" at bounding box center [1017, 305] width 10 height 10
click at [710, 308] on textarea at bounding box center [562, 305] width 899 height 27
type textarea "Clienta de la amiga de la señora [PERSON_NAME]."
click at [1017, 308] on icon at bounding box center [1017, 305] width 10 height 10
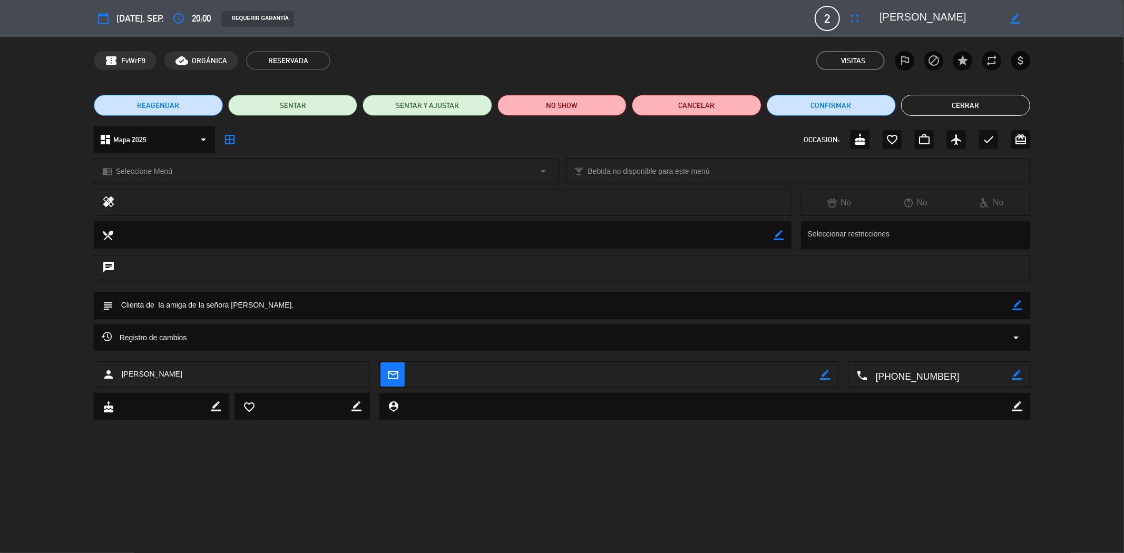
click at [998, 101] on button "Cerrar" at bounding box center [965, 105] width 129 height 21
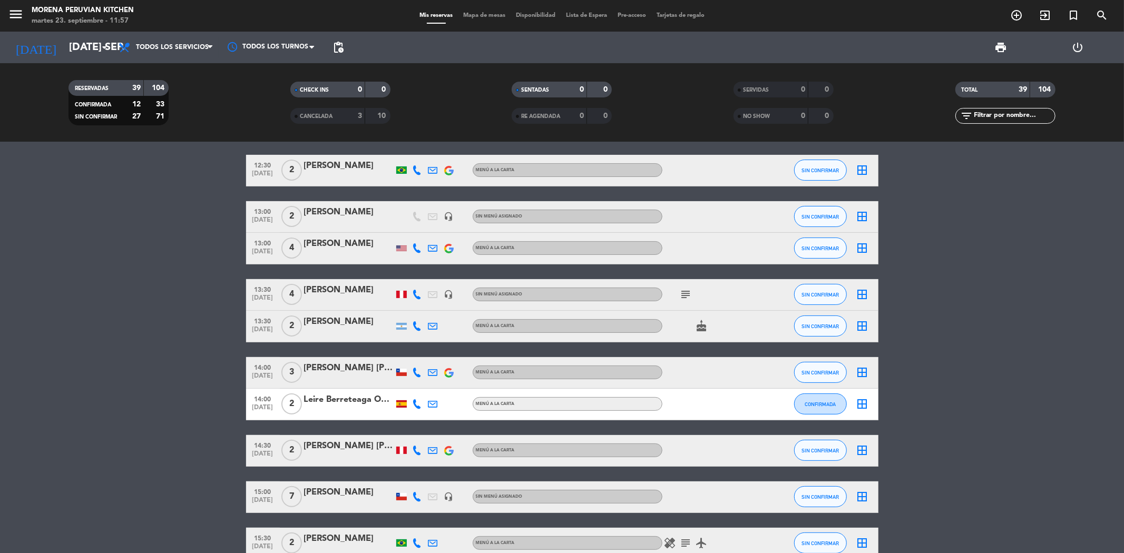
scroll to position [0, 0]
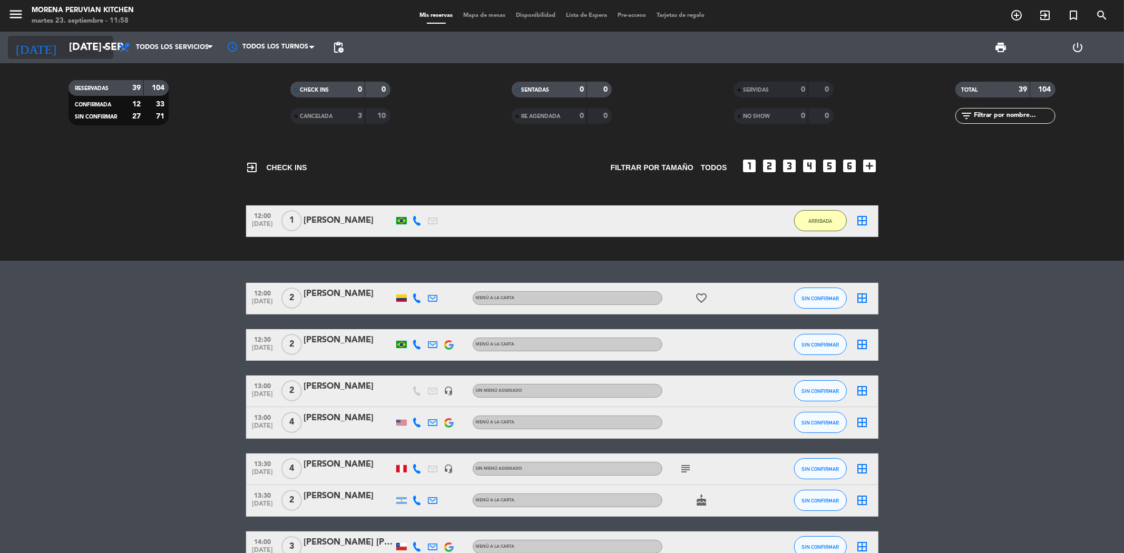
click at [90, 41] on input "[DATE] sep." at bounding box center [131, 47] width 134 height 23
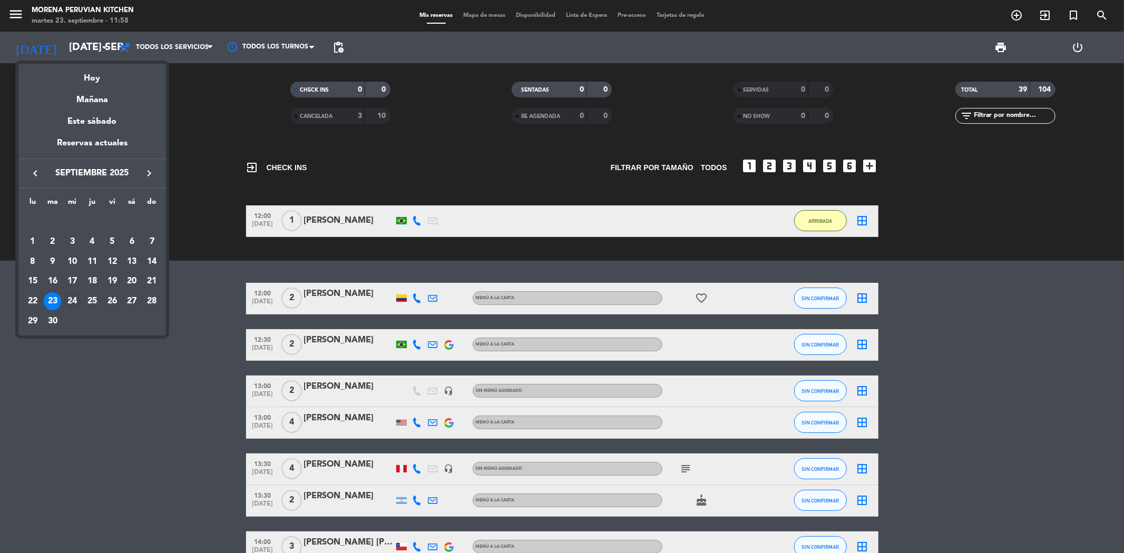
click at [70, 299] on div "24" at bounding box center [72, 301] width 18 height 18
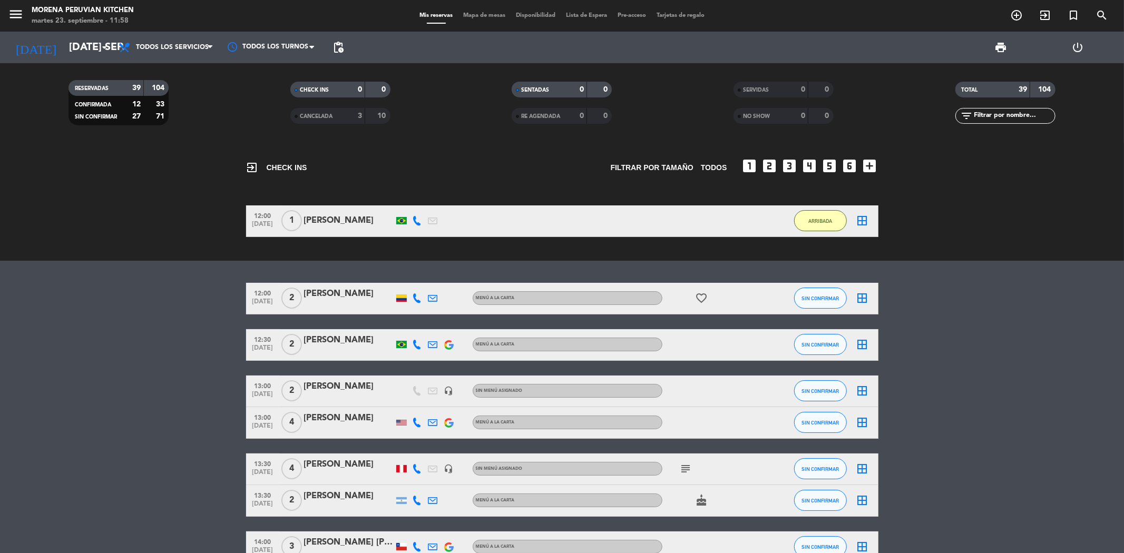
type input "mié. [DATE]"
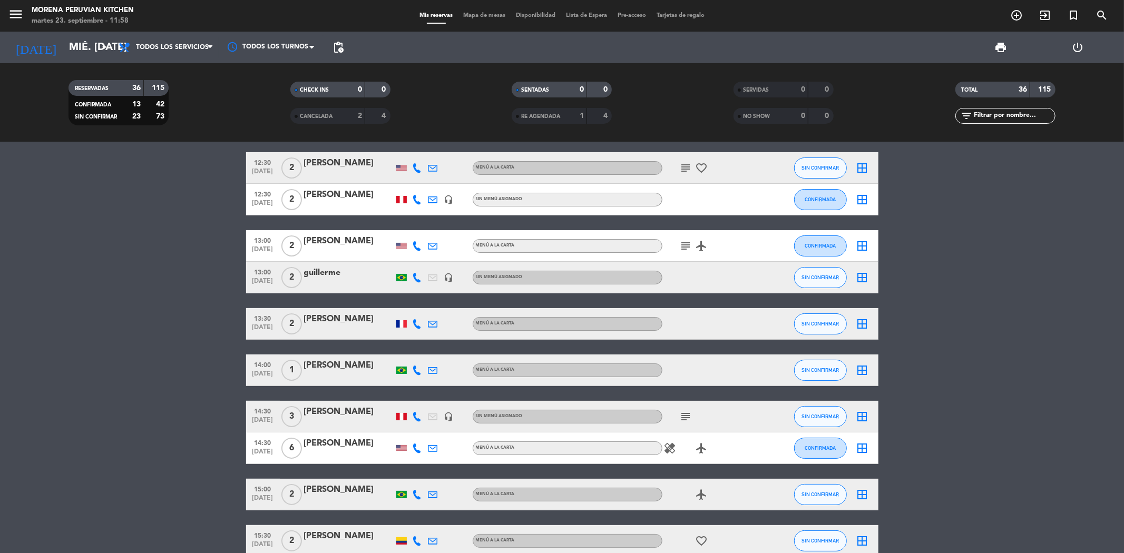
scroll to position [117, 0]
